Goal: Information Seeking & Learning: Learn about a topic

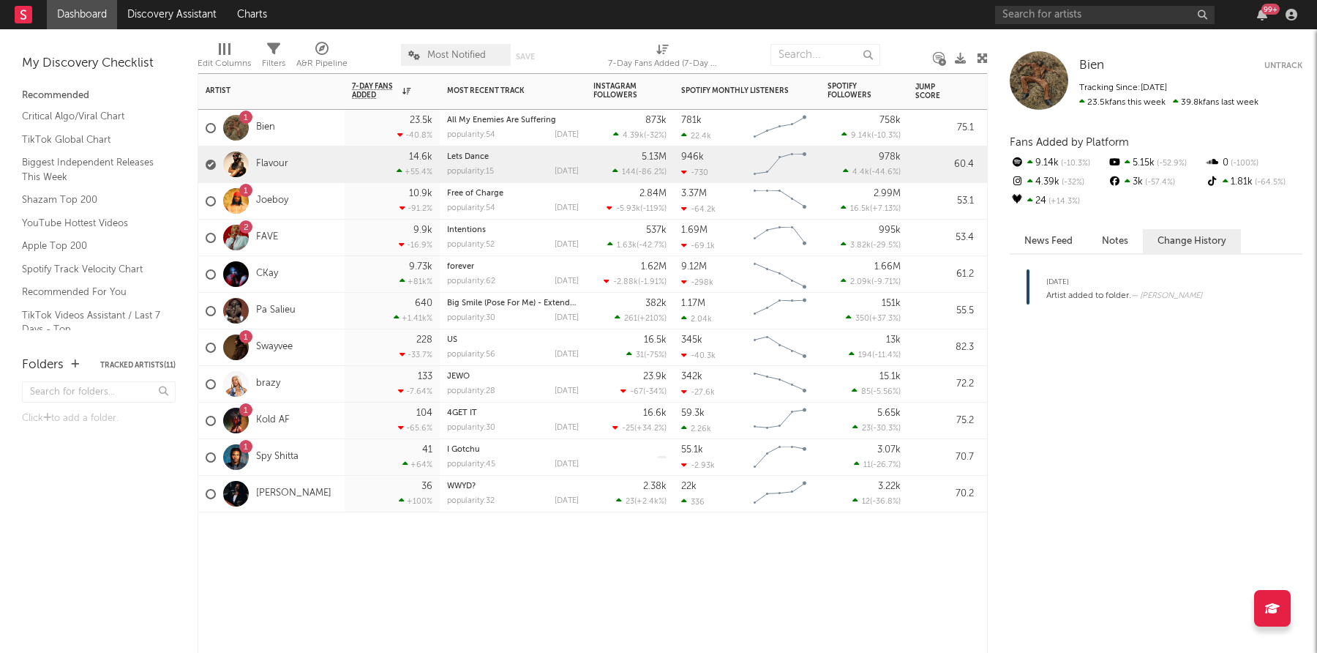
click at [318, 162] on div "Flavour" at bounding box center [271, 164] width 146 height 37
click at [1058, 224] on div "Flavour Flavour Untrack Tracking Since: February 28, 2025 14.6k fans this week …" at bounding box center [1152, 340] width 329 height 623
click at [1053, 232] on button "News Feed" at bounding box center [1049, 241] width 78 height 24
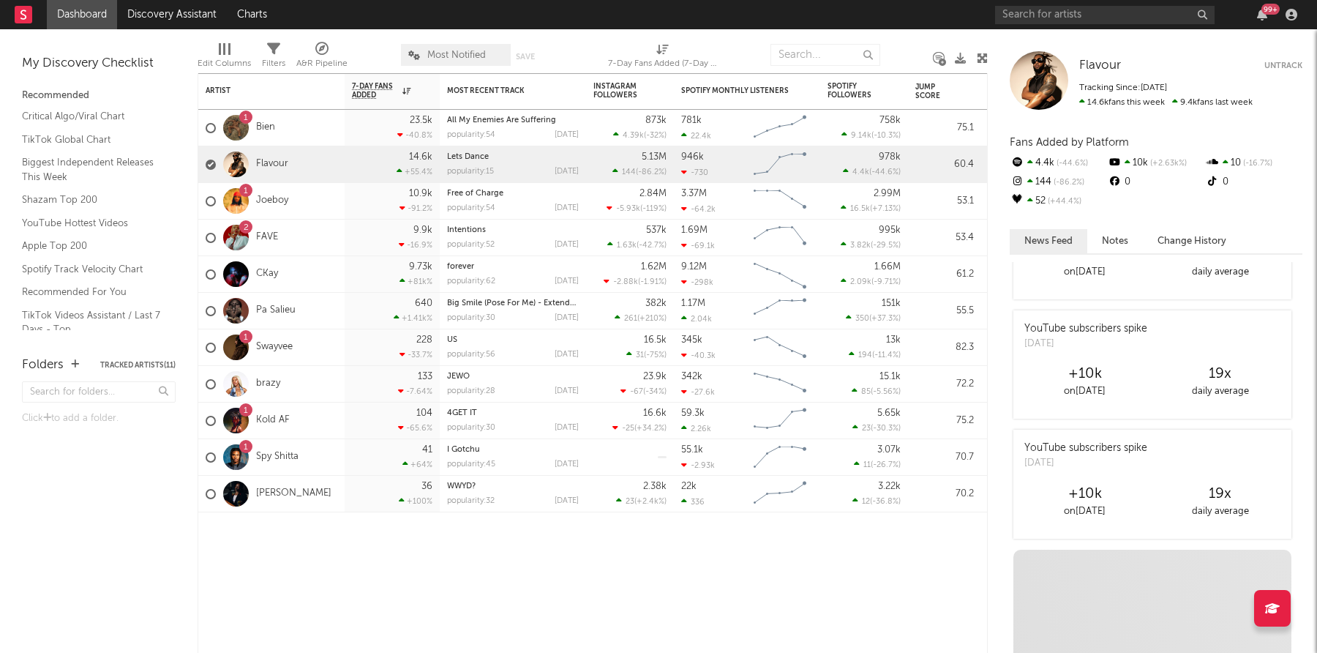
scroll to position [318, 0]
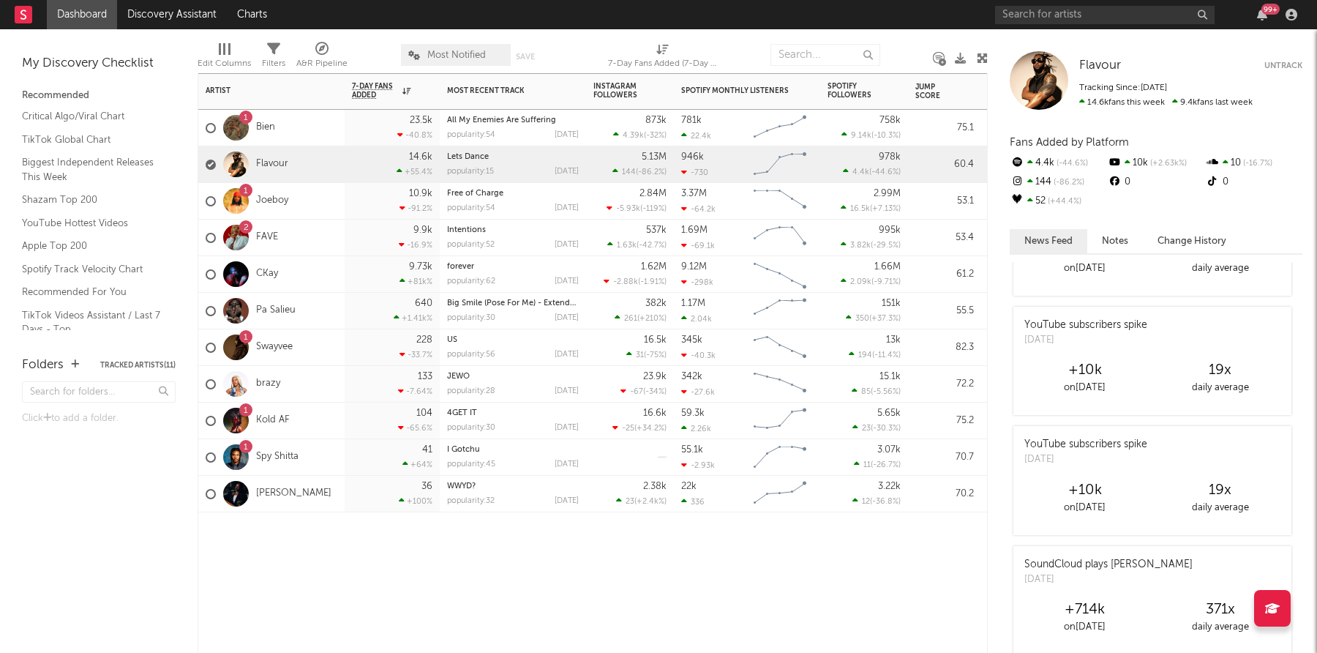
click at [302, 236] on div "2 FAVE" at bounding box center [271, 237] width 146 height 37
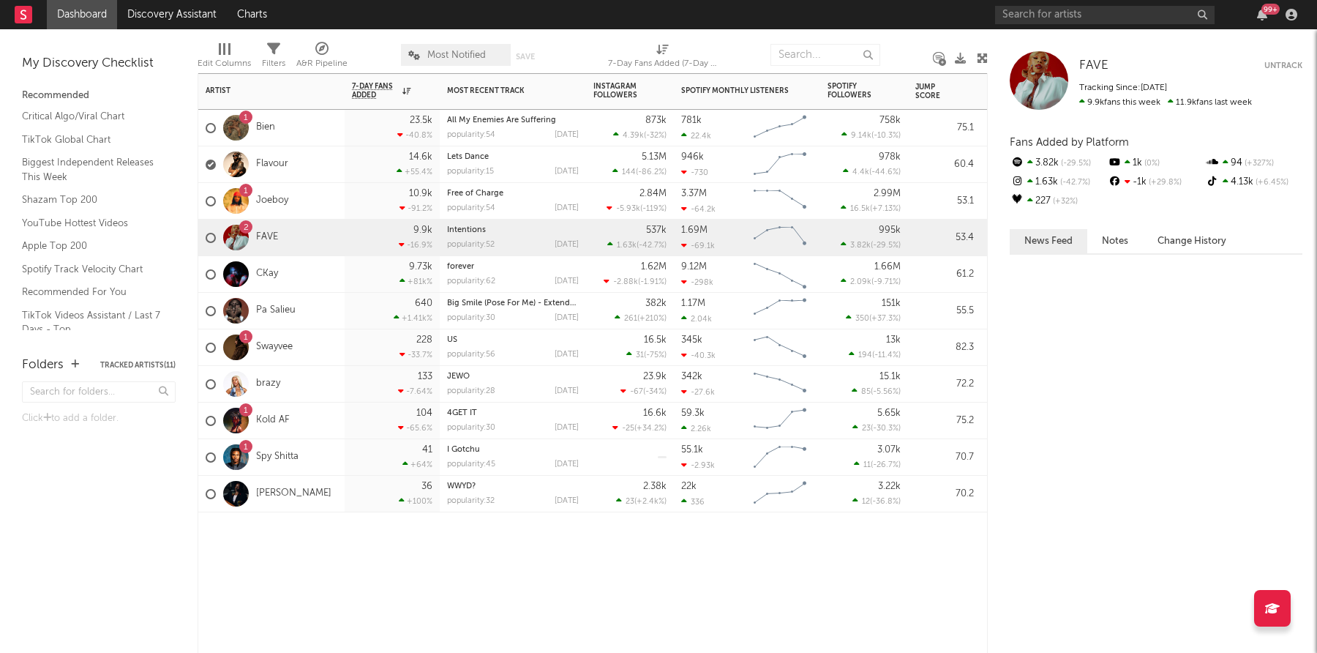
scroll to position [0, 0]
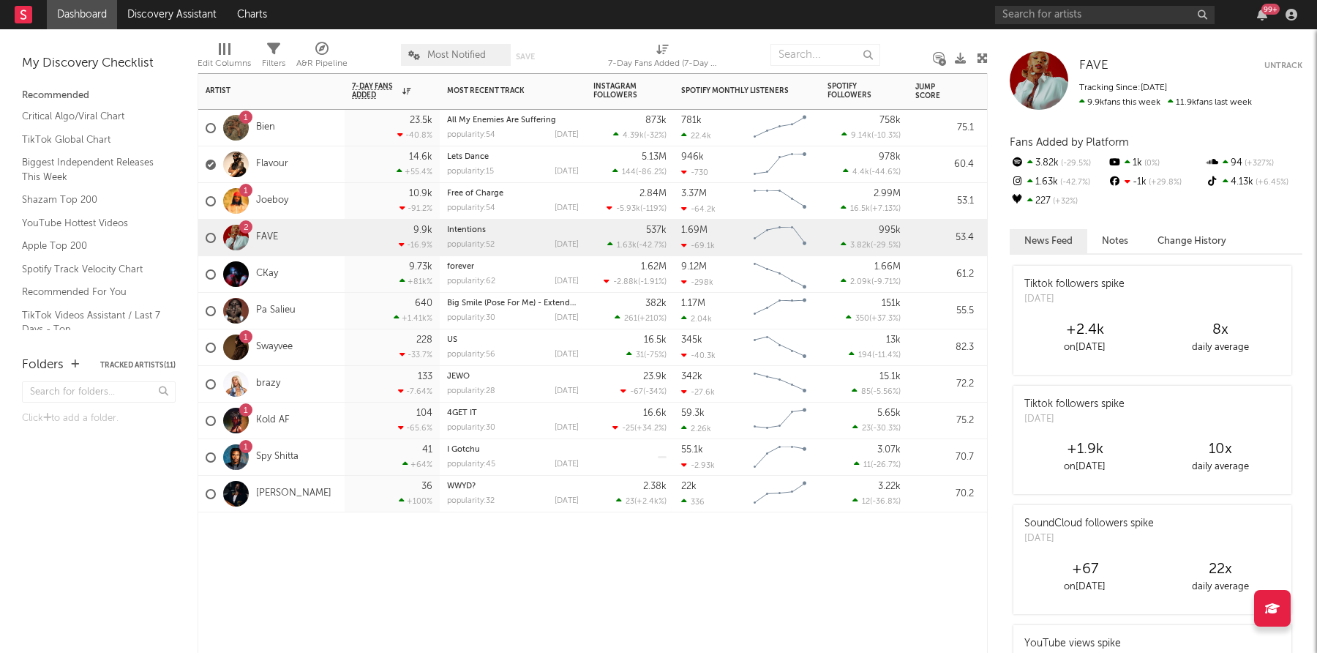
click at [348, 494] on div "36 +100 %" at bounding box center [392, 494] width 95 height 37
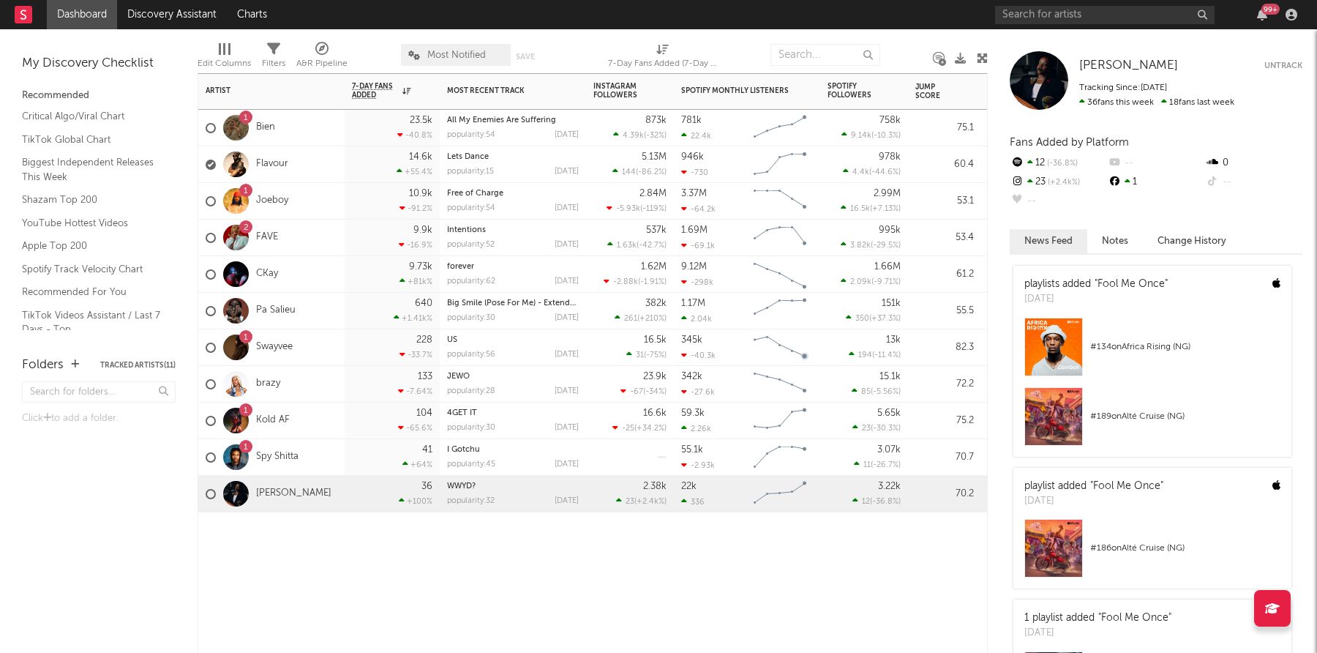
click at [360, 462] on div "41 +64 %" at bounding box center [392, 457] width 80 height 36
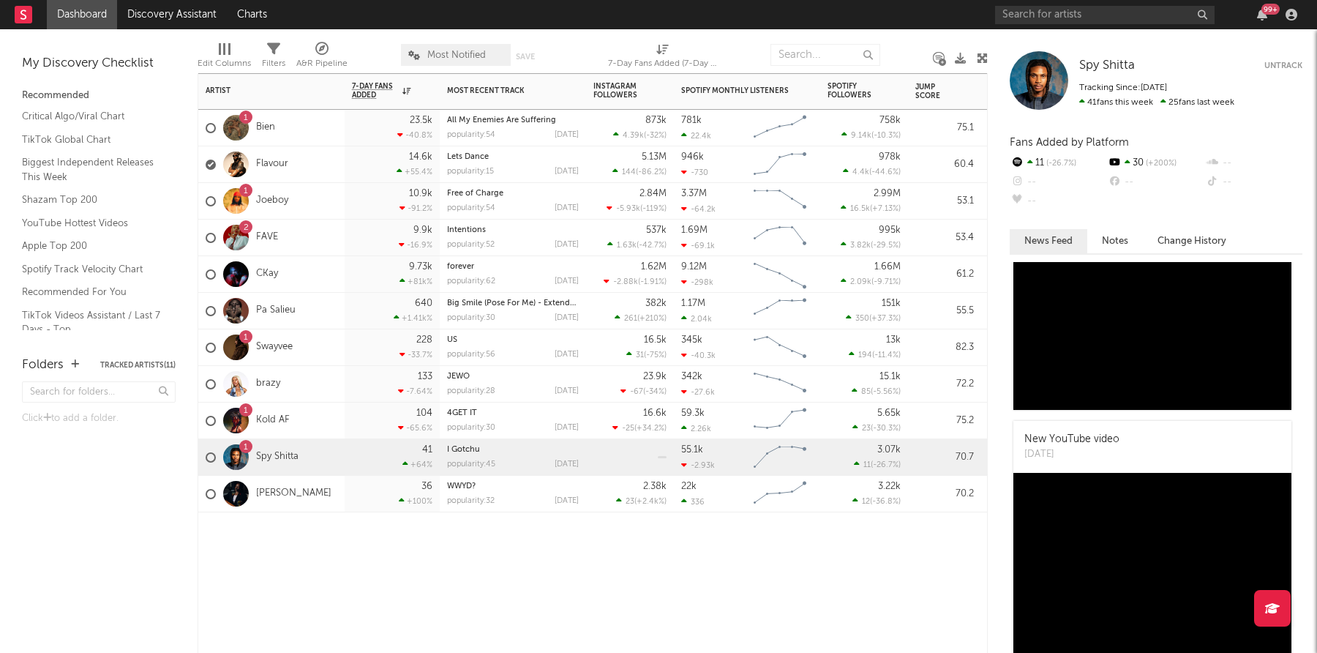
scroll to position [967, 0]
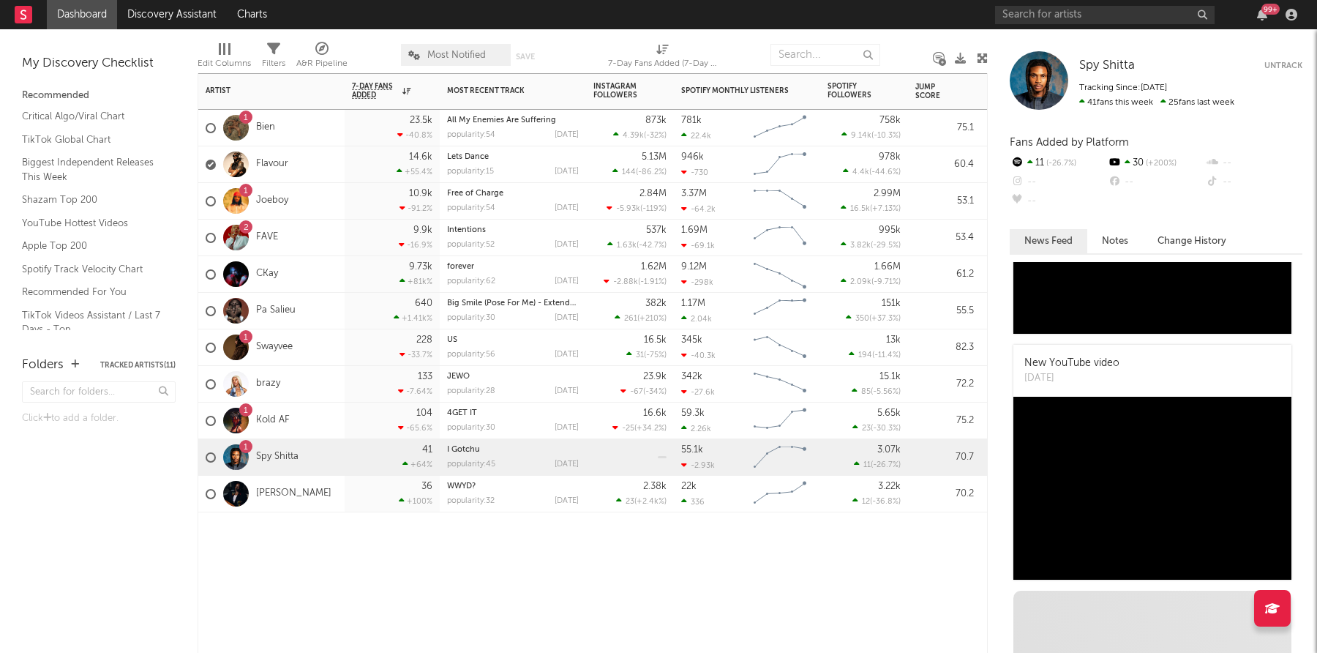
click at [353, 424] on div "104 -65.6 %" at bounding box center [392, 420] width 80 height 36
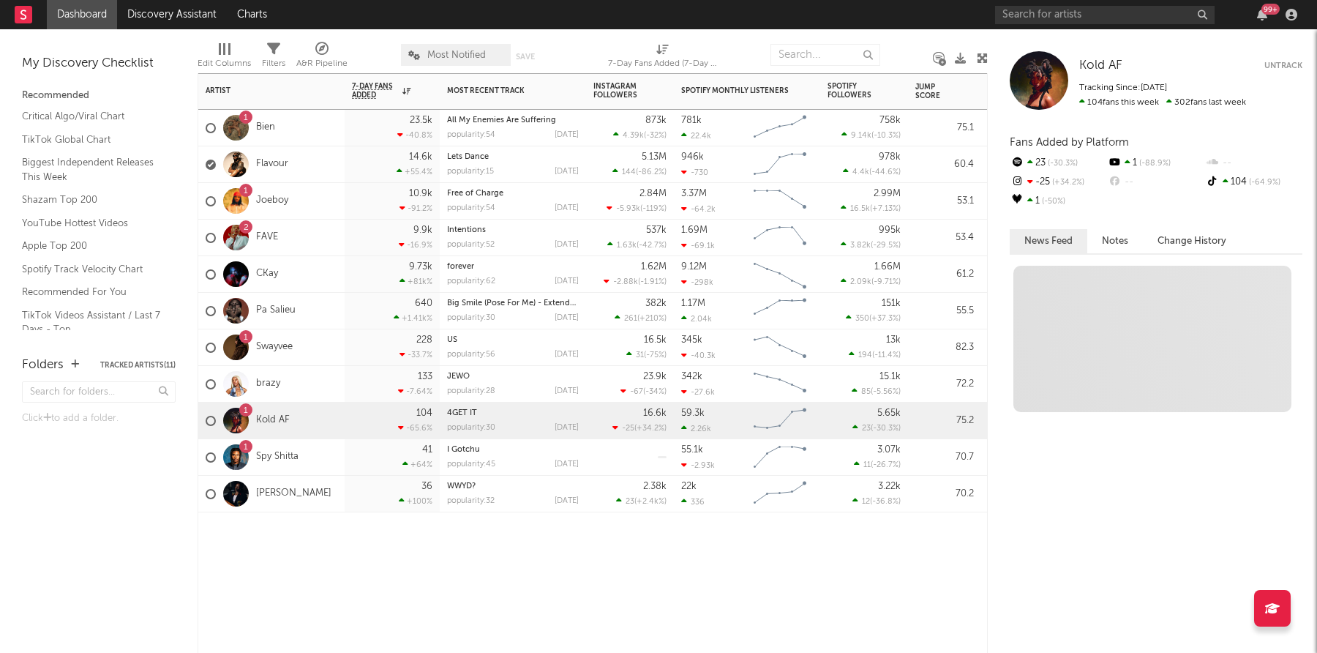
scroll to position [0, 0]
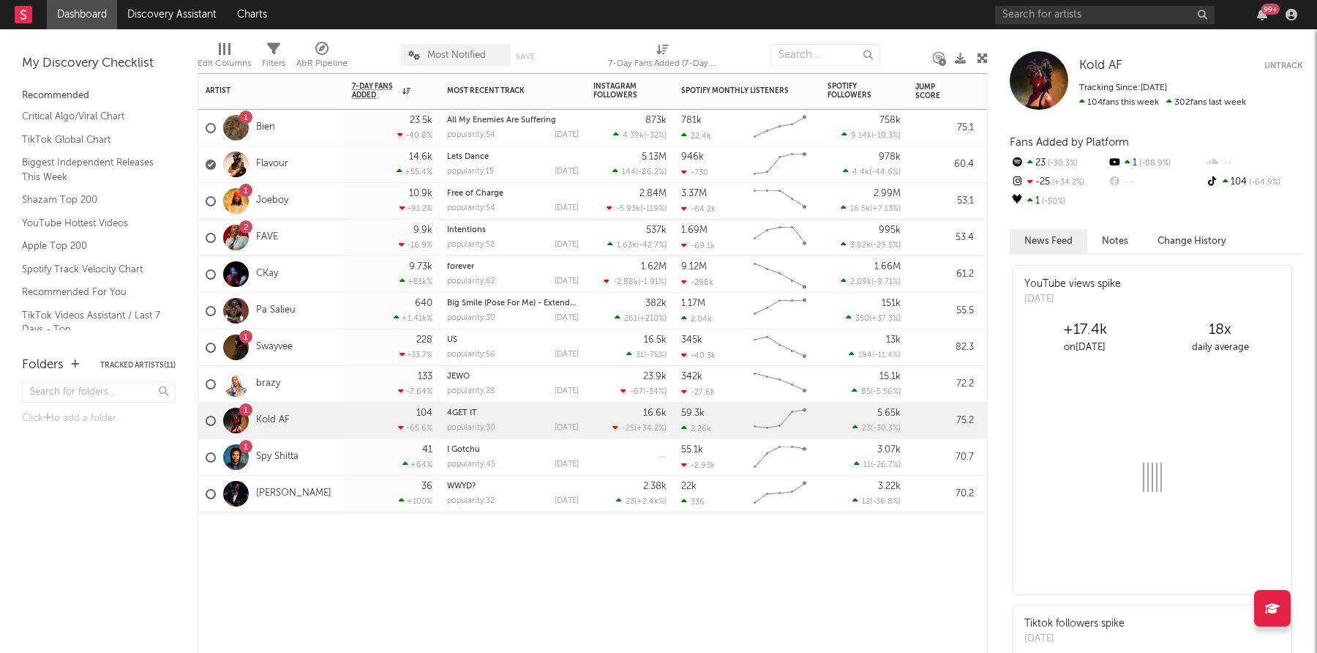
click at [356, 386] on div "133 -7.64 %" at bounding box center [392, 384] width 80 height 36
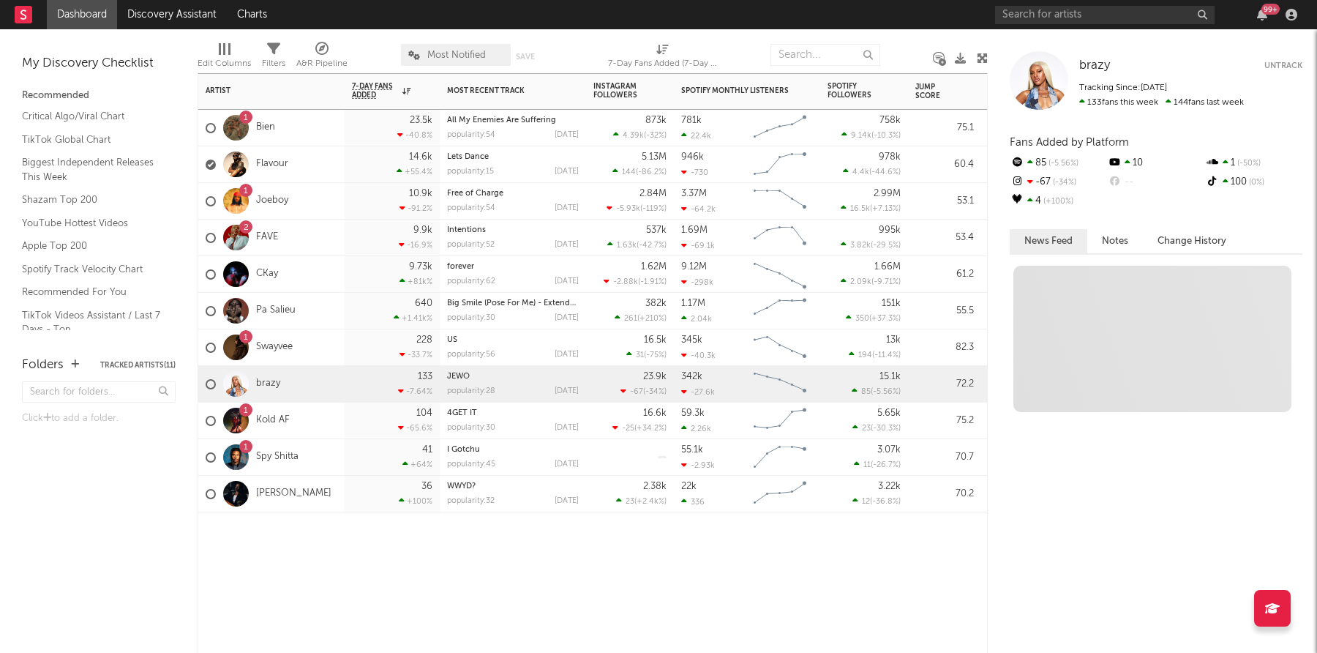
click at [339, 345] on div "1 Swayvee" at bounding box center [271, 347] width 146 height 37
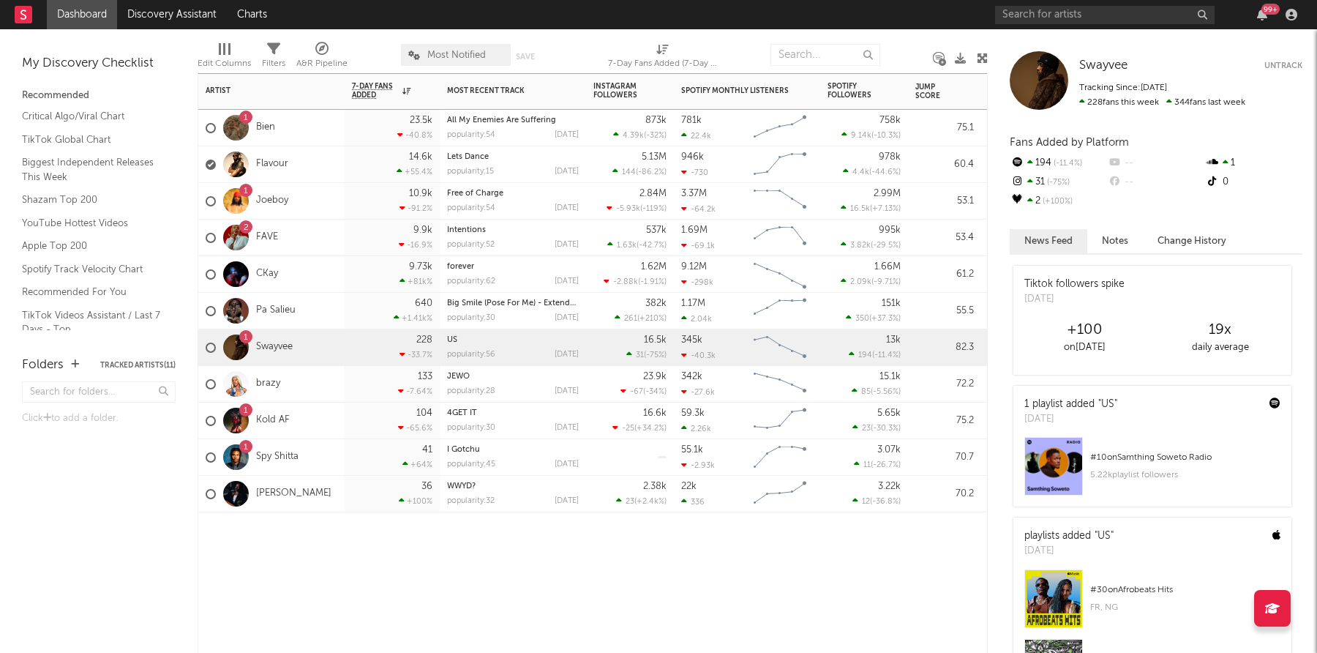
click at [345, 312] on div "640 +1.41k %" at bounding box center [392, 311] width 95 height 37
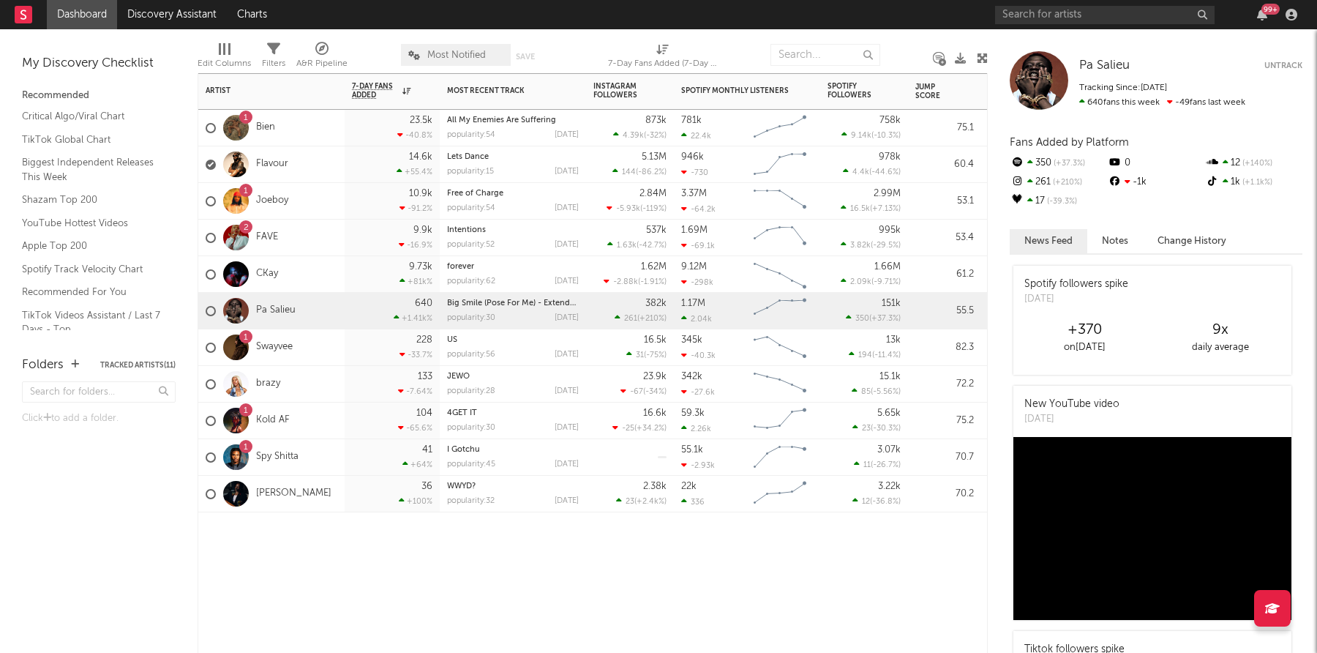
click at [322, 282] on div "CKay" at bounding box center [271, 274] width 146 height 37
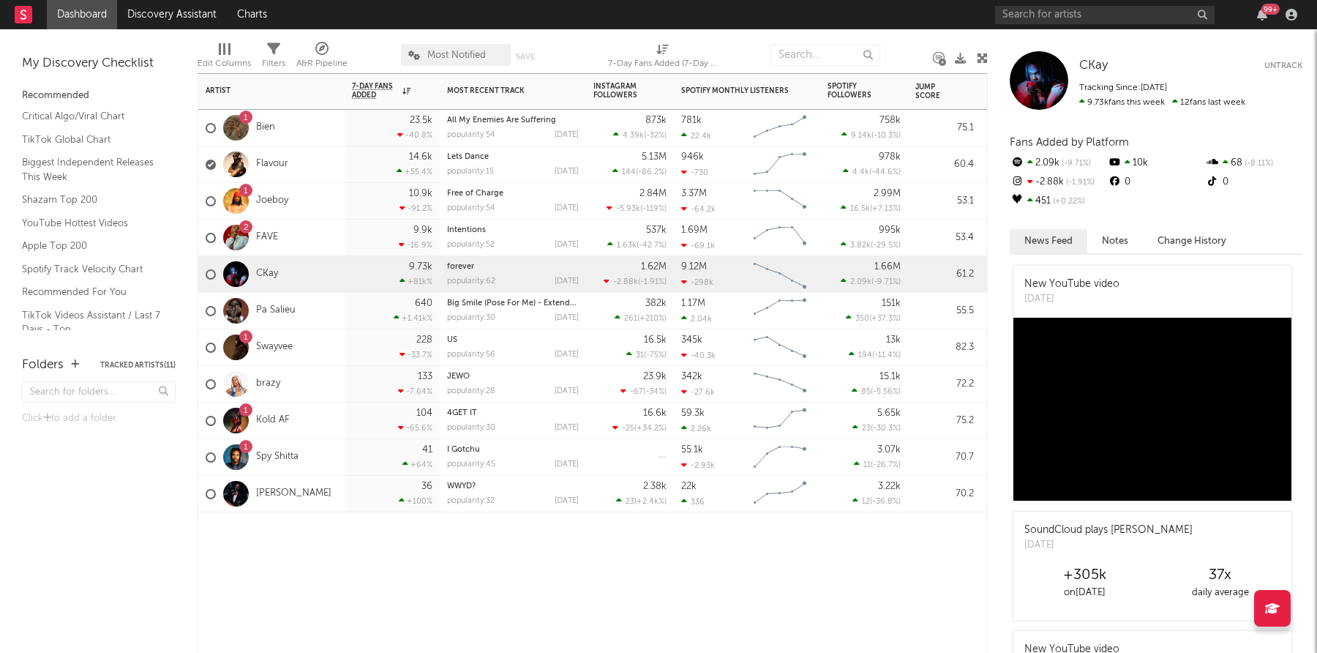
click at [317, 235] on div "2 FAVE" at bounding box center [271, 237] width 146 height 37
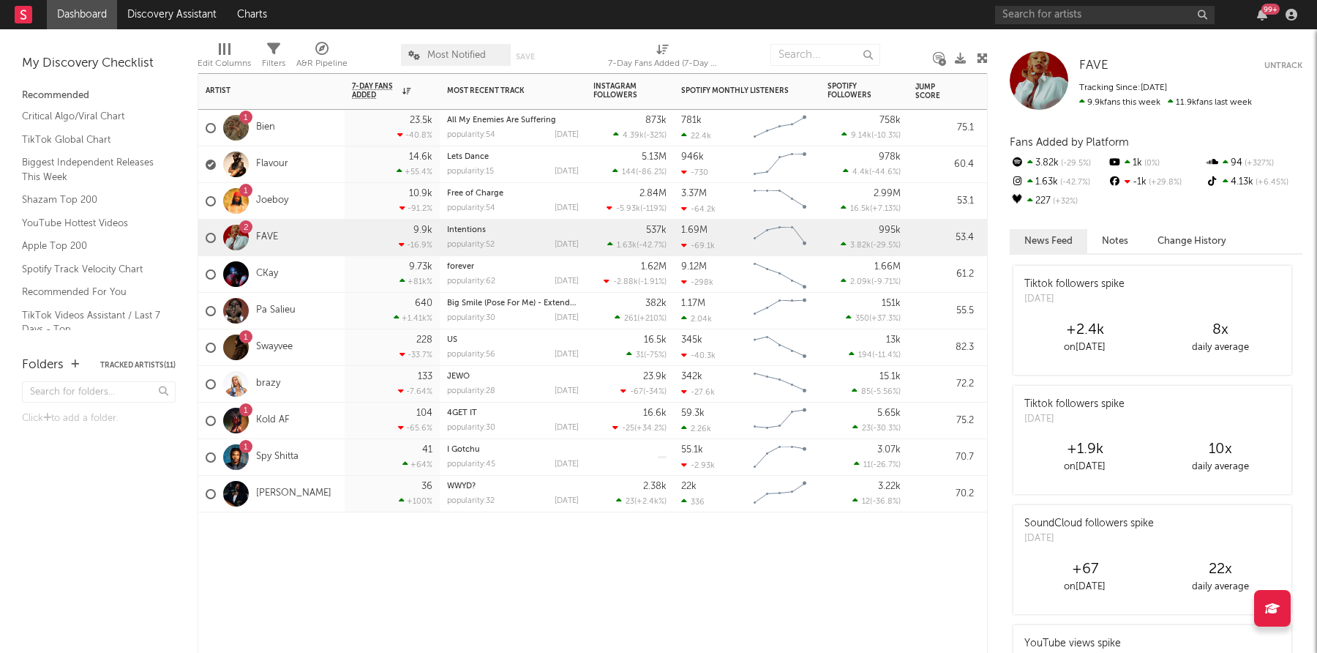
click at [312, 203] on div "1 Joeboy" at bounding box center [271, 201] width 146 height 37
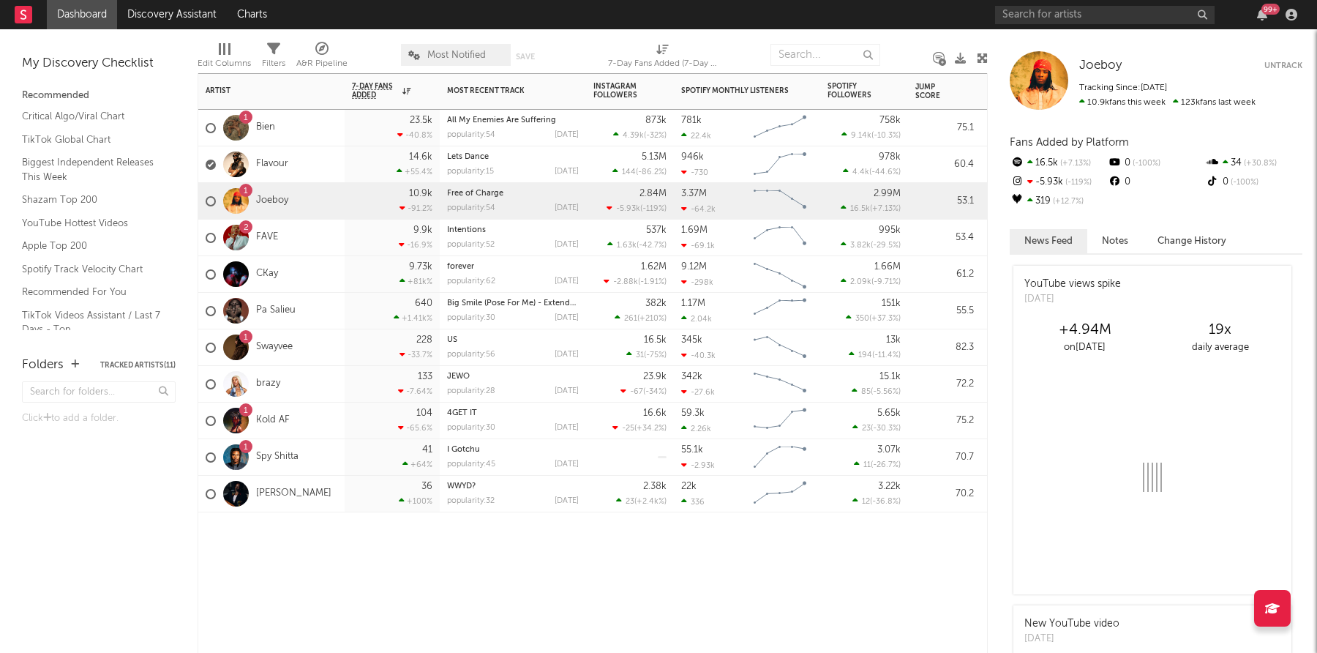
click at [324, 168] on div "Flavour" at bounding box center [271, 164] width 146 height 37
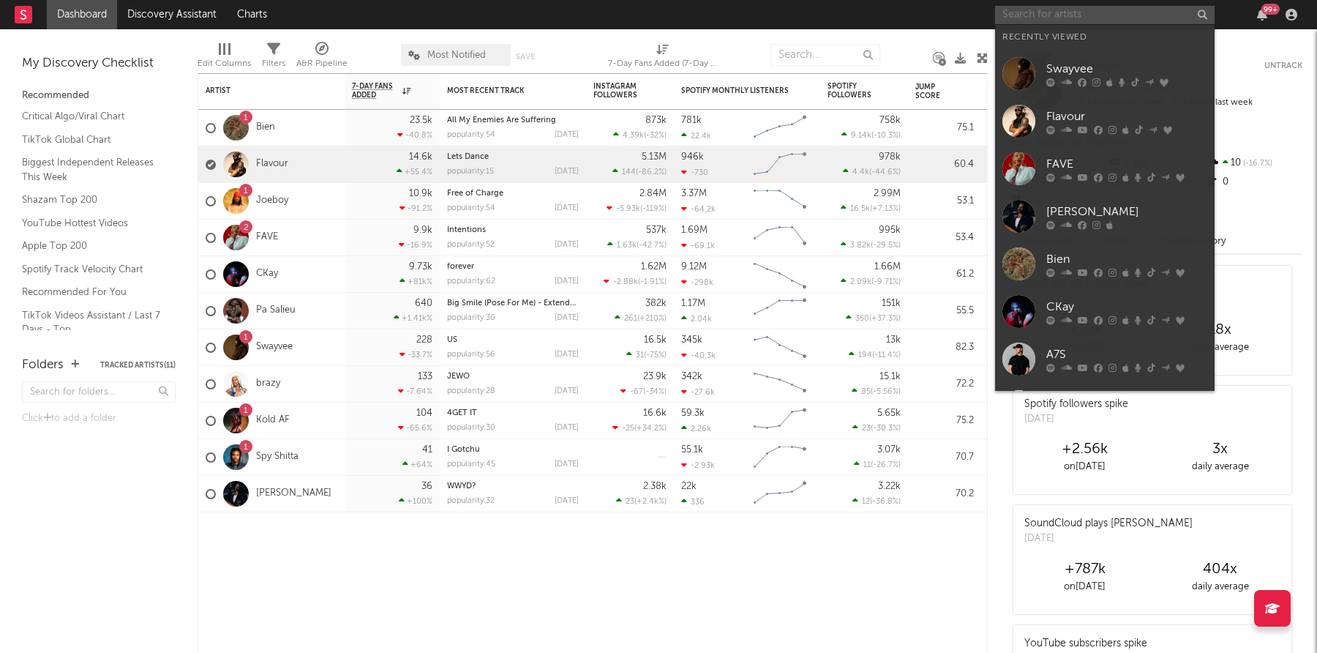
click at [1061, 18] on input "text" at bounding box center [1104, 15] width 219 height 18
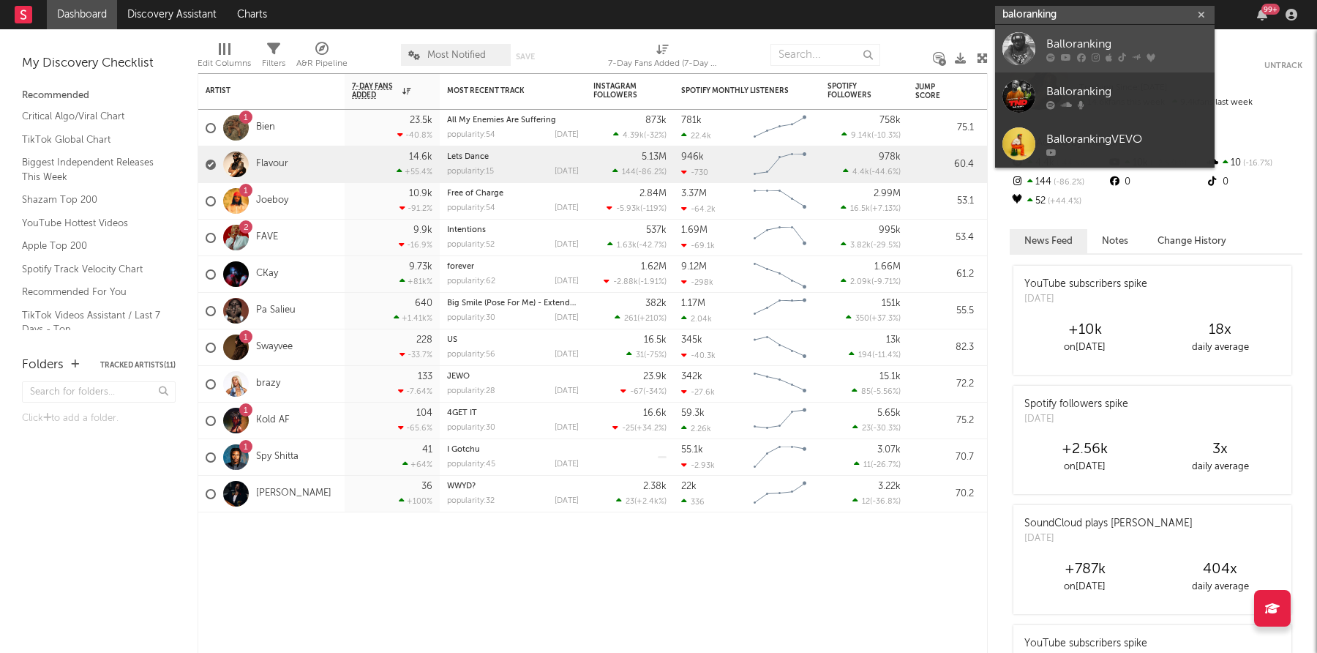
type input "baloranking"
click at [1153, 40] on div "Balloranking" at bounding box center [1126, 44] width 161 height 18
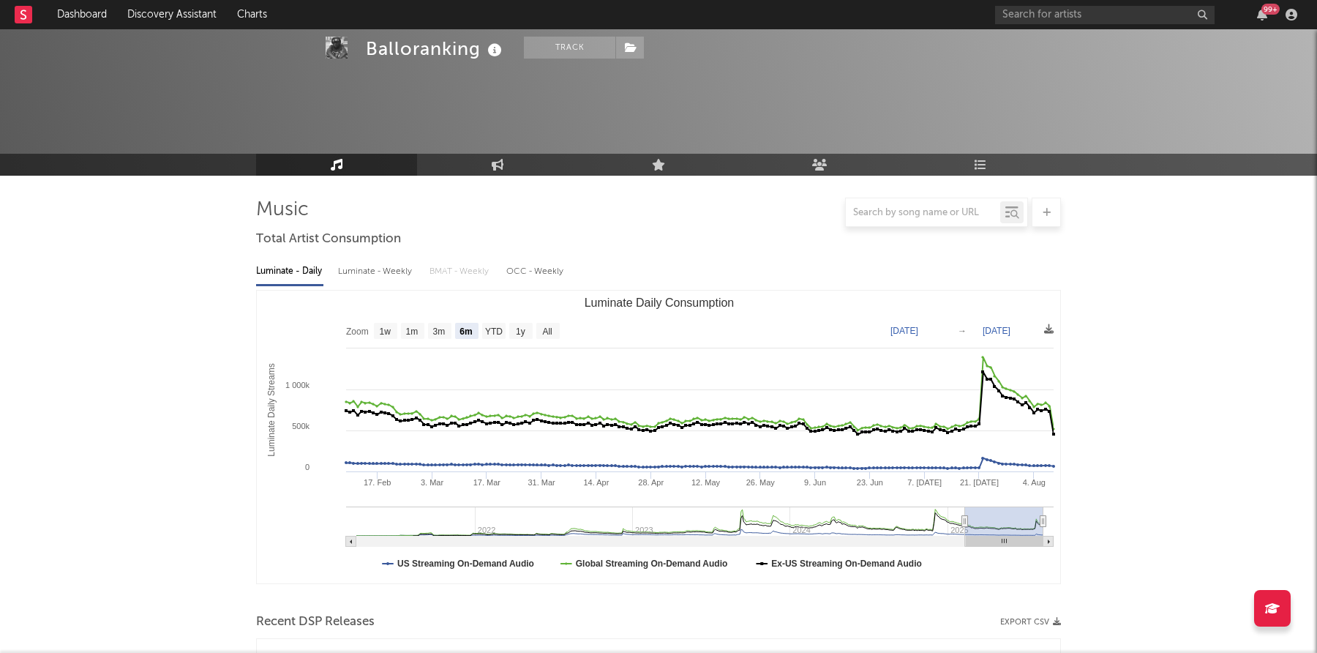
select select "6m"
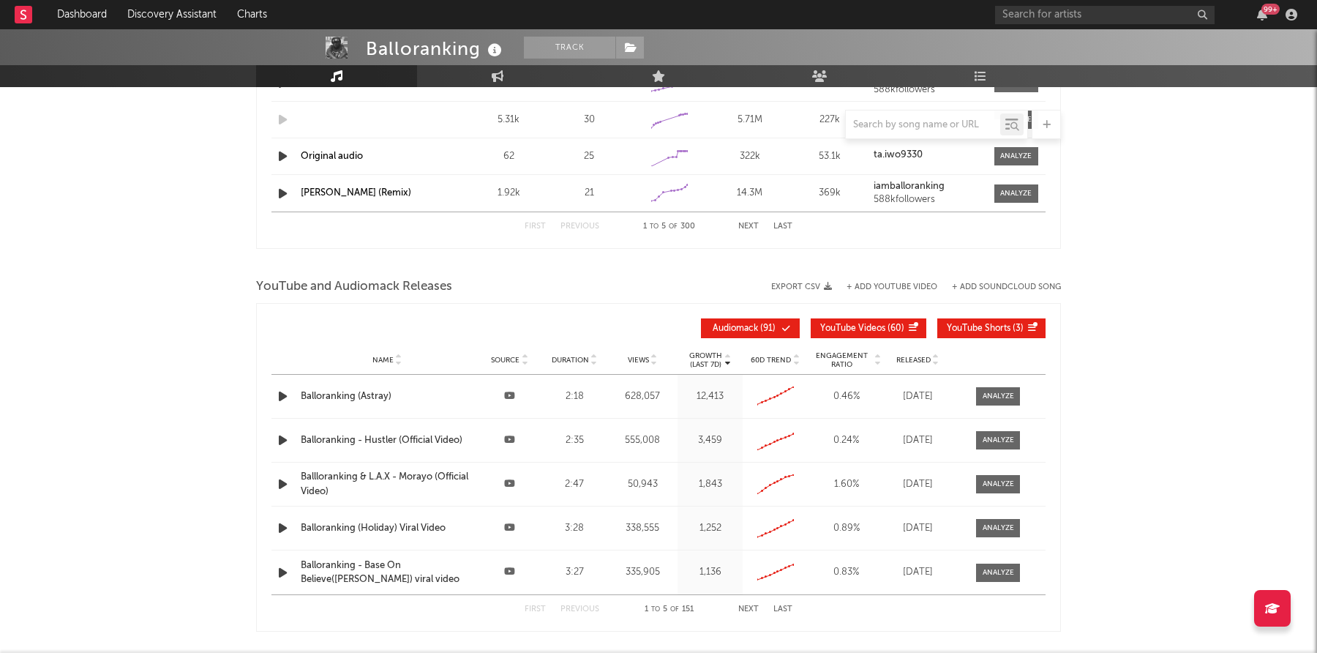
scroll to position [1508, 0]
